Goal: Task Accomplishment & Management: Manage account settings

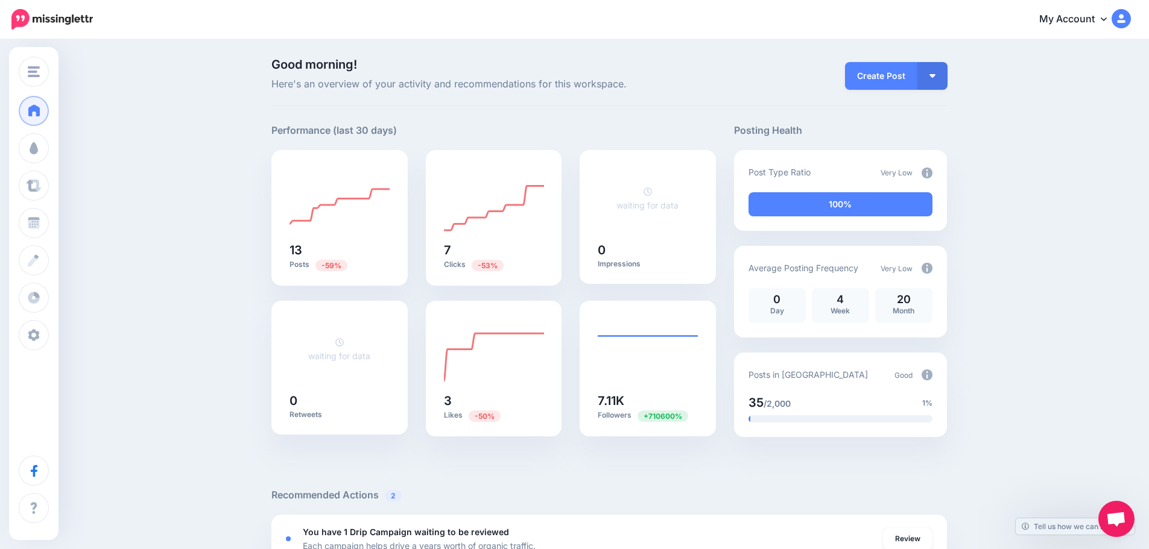
scroll to position [362, 0]
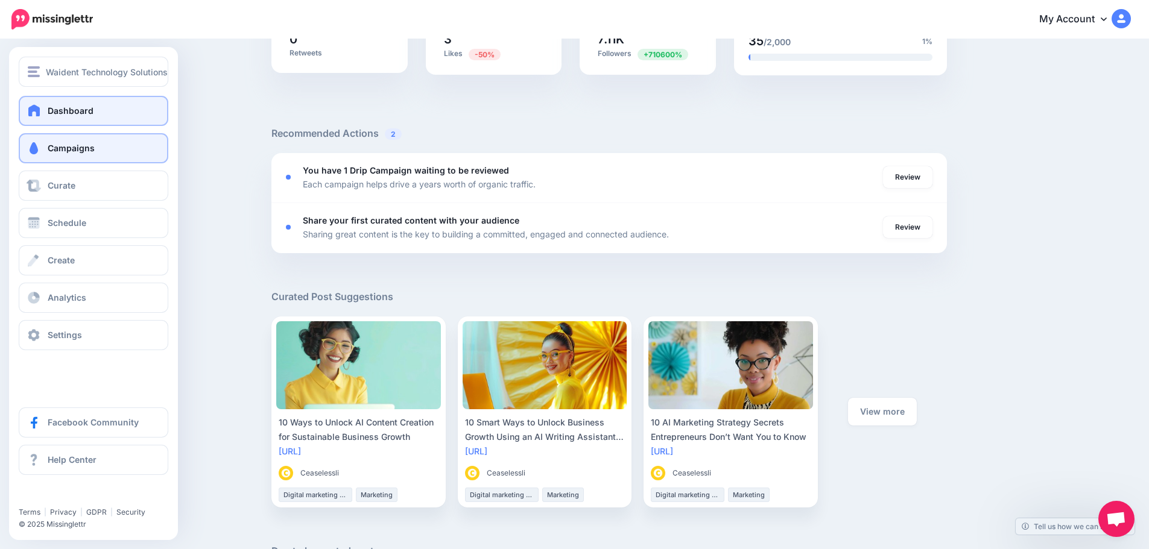
click at [63, 151] on span "Campaigns" at bounding box center [71, 148] width 47 height 10
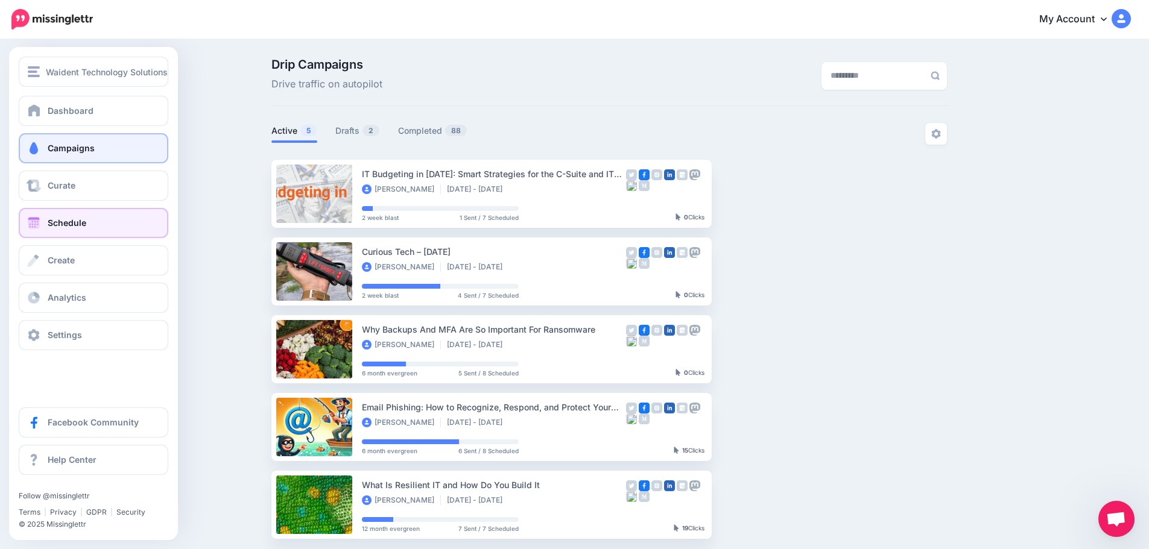
click at [57, 225] on span "Schedule" at bounding box center [67, 223] width 39 height 10
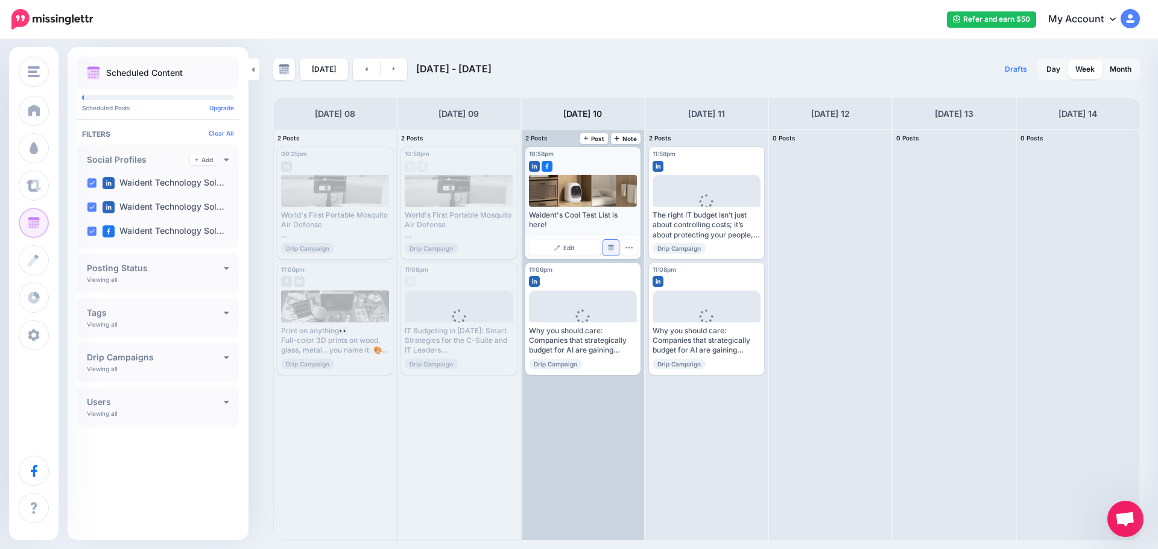
click at [614, 248] on link "Manage Dates" at bounding box center [611, 248] width 16 height 16
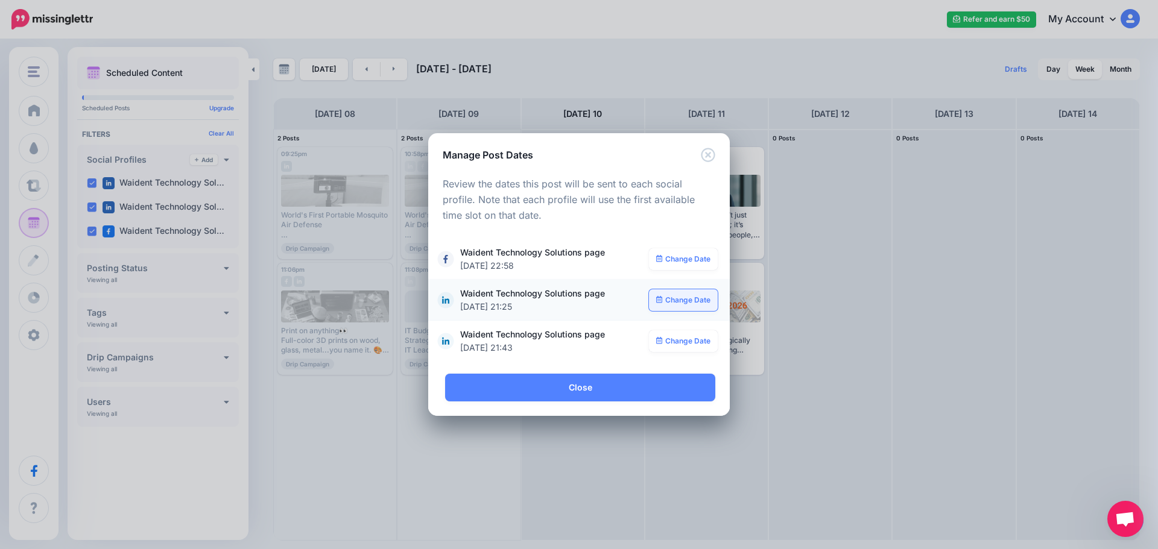
click at [684, 301] on link "Change Date" at bounding box center [683, 300] width 69 height 22
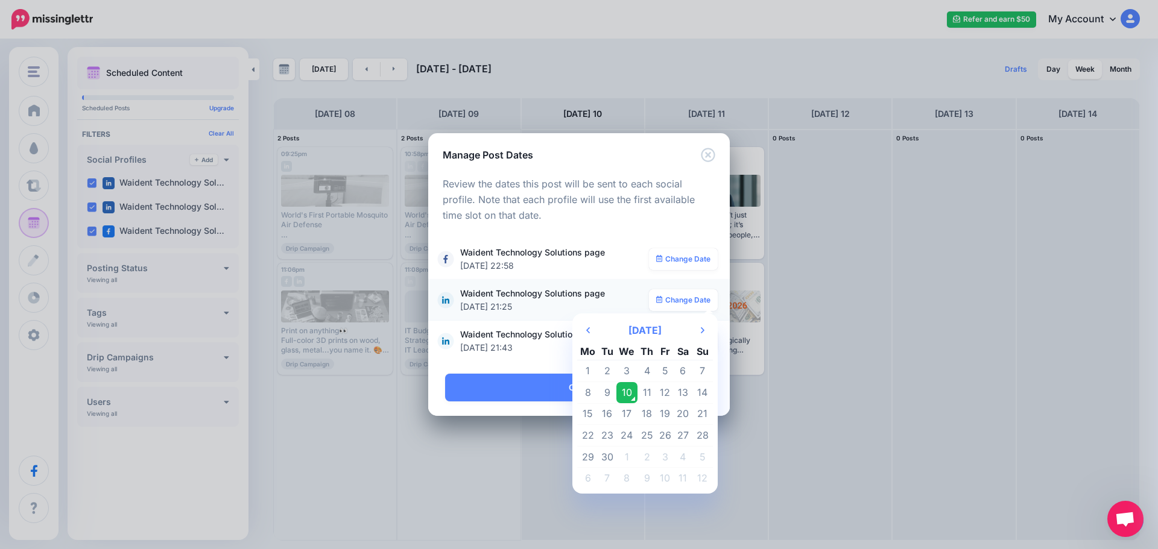
click at [634, 391] on td "10" at bounding box center [627, 393] width 22 height 22
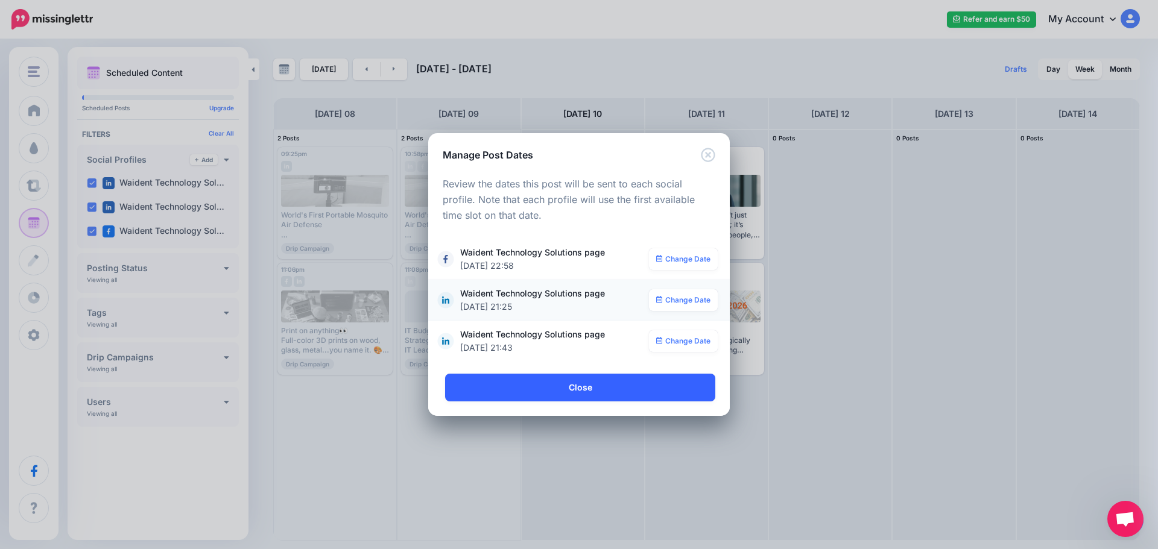
click at [599, 396] on link "Close" at bounding box center [580, 388] width 270 height 28
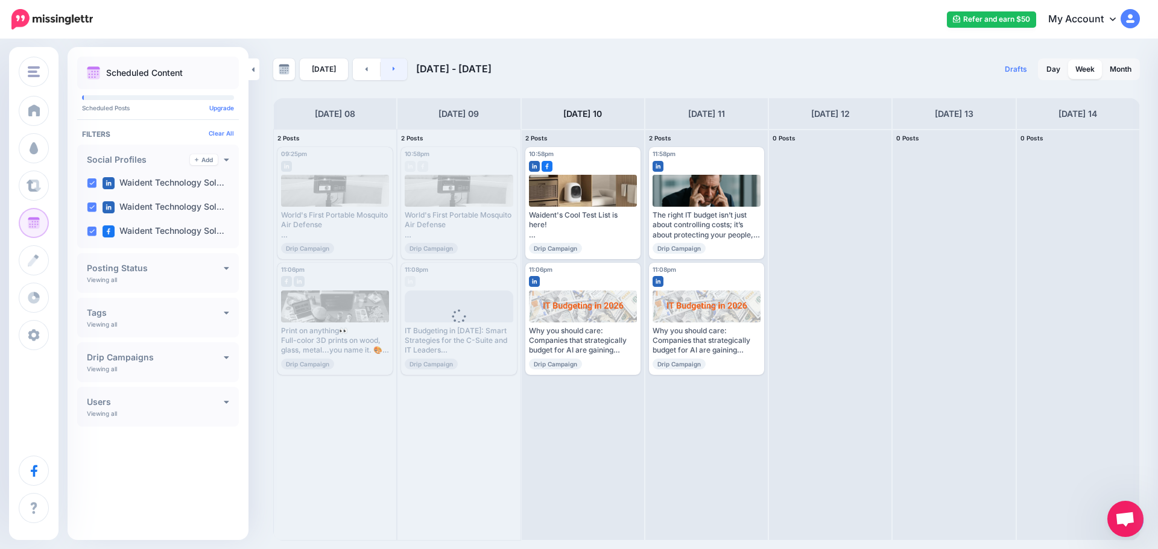
click at [383, 68] on link at bounding box center [393, 69] width 27 height 22
